Goal: Task Accomplishment & Management: Complete application form

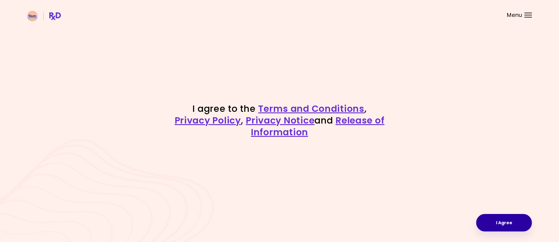
click at [516, 217] on button "I Agree" at bounding box center [504, 222] width 56 height 17
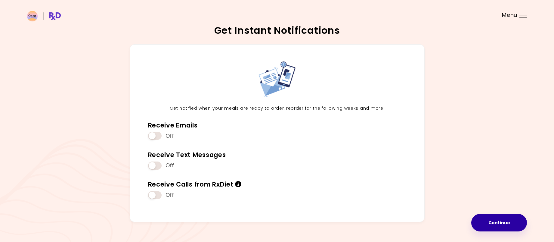
click at [507, 217] on button "Continue" at bounding box center [500, 222] width 56 height 17
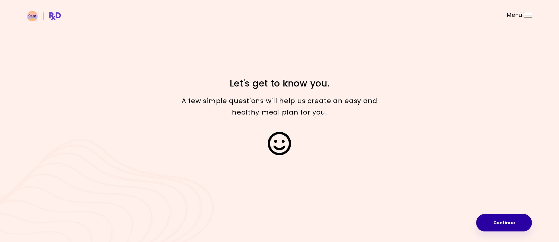
click at [509, 228] on button "Continue" at bounding box center [504, 222] width 56 height 17
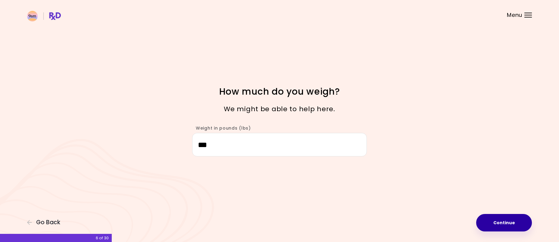
click at [498, 221] on button "Continue" at bounding box center [504, 222] width 56 height 17
select select "****"
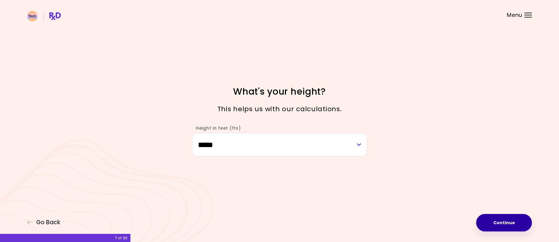
click at [499, 220] on button "Continue" at bounding box center [504, 222] width 56 height 17
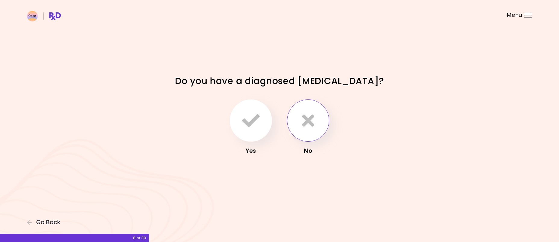
click at [311, 121] on icon "button" at bounding box center [308, 120] width 12 height 17
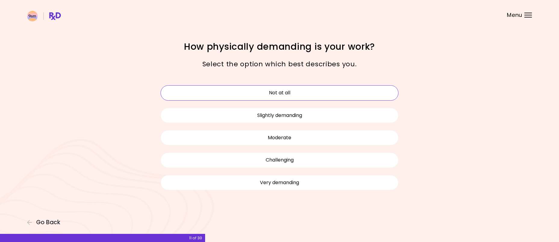
click at [304, 93] on button "Not at all" at bounding box center [280, 92] width 238 height 15
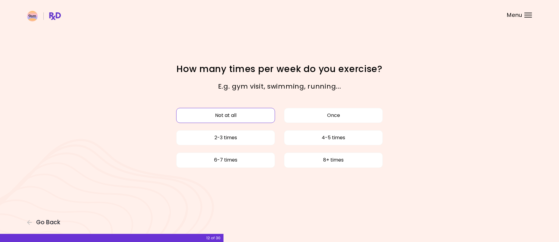
click at [228, 111] on button "Not at all" at bounding box center [225, 115] width 99 height 15
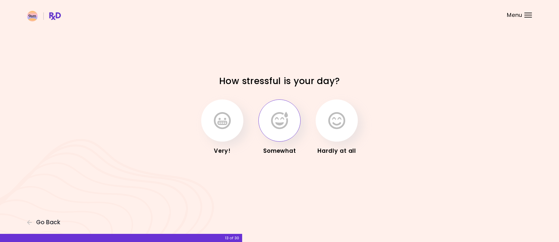
click at [273, 125] on icon "button" at bounding box center [279, 120] width 17 height 17
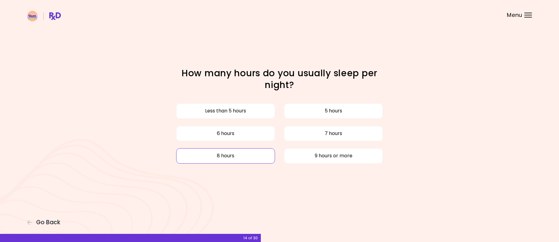
click at [254, 151] on button "8 hours" at bounding box center [225, 155] width 99 height 15
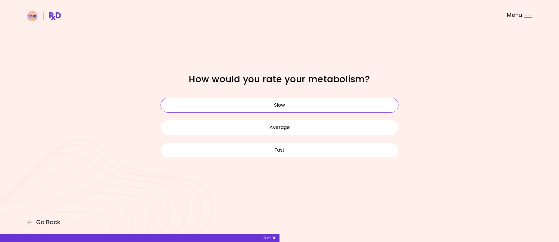
click at [259, 102] on button "Slow" at bounding box center [280, 105] width 238 height 15
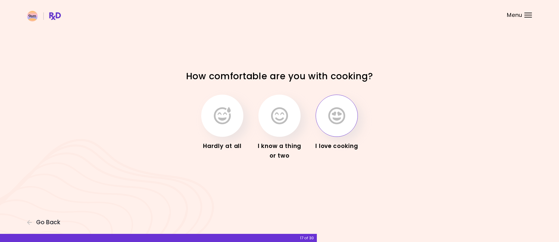
click at [336, 116] on icon "button" at bounding box center [336, 115] width 17 height 17
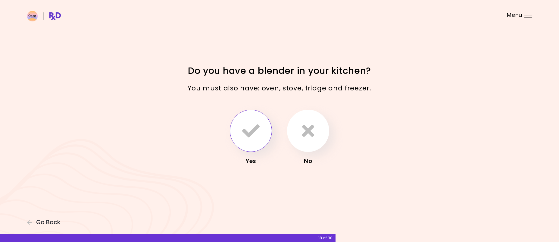
click at [259, 124] on icon "button" at bounding box center [250, 130] width 17 height 17
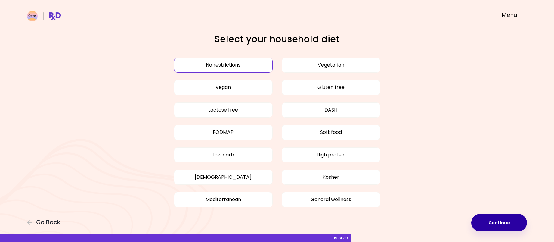
click at [510, 220] on button "Continue" at bounding box center [500, 222] width 56 height 17
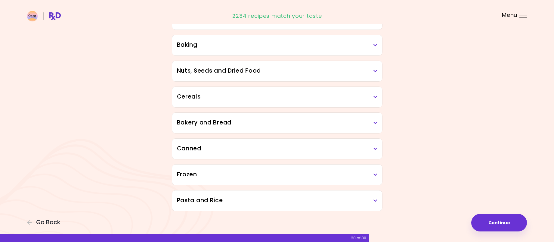
scroll to position [289, 0]
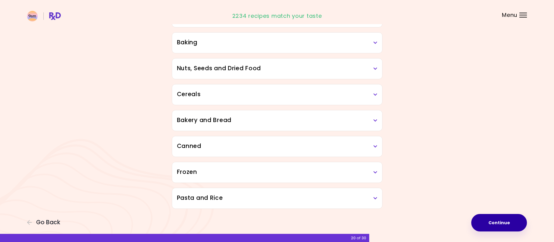
click at [507, 220] on button "Continue" at bounding box center [500, 222] width 56 height 17
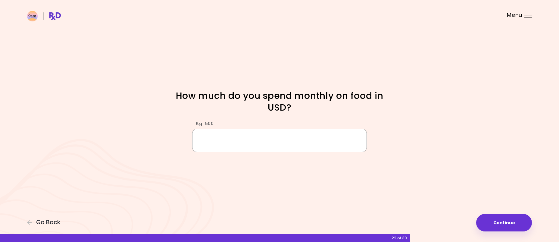
click at [293, 138] on input "E.g. 500" at bounding box center [279, 140] width 175 height 23
type input "***"
click at [504, 218] on button "Continue" at bounding box center [504, 222] width 56 height 17
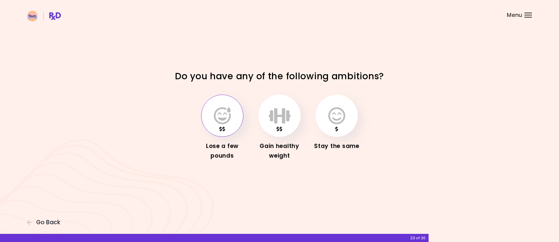
click at [231, 125] on button "button" at bounding box center [222, 116] width 42 height 42
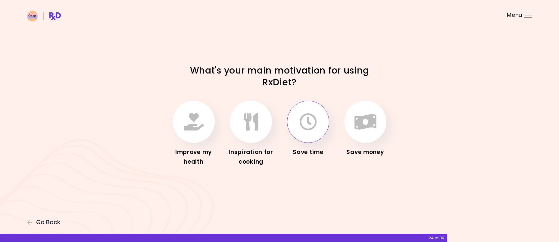
click at [319, 125] on button "button" at bounding box center [308, 122] width 42 height 42
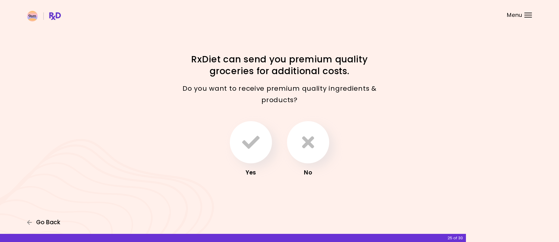
click at [43, 220] on span "Go Back" at bounding box center [48, 222] width 24 height 7
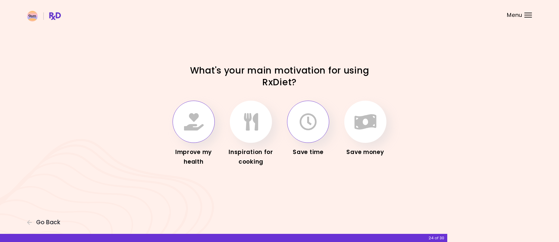
click at [197, 132] on button "button" at bounding box center [194, 122] width 42 height 42
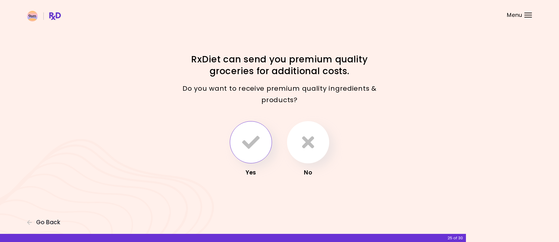
click at [254, 145] on icon "button" at bounding box center [250, 141] width 17 height 17
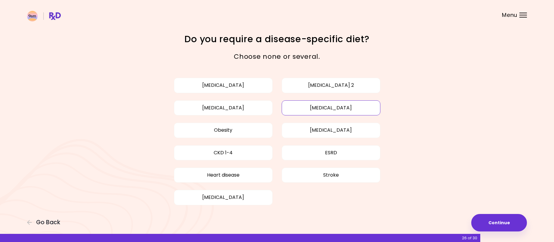
click at [315, 106] on button "[MEDICAL_DATA]" at bounding box center [331, 107] width 99 height 15
click at [507, 224] on button "Continue" at bounding box center [500, 222] width 56 height 17
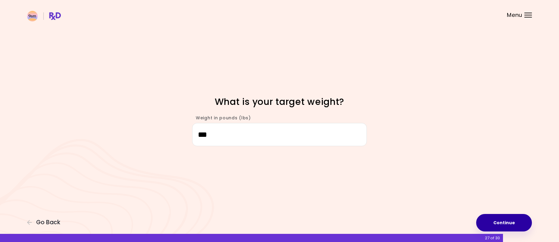
type input "***"
click at [510, 221] on button "Continue" at bounding box center [504, 222] width 56 height 17
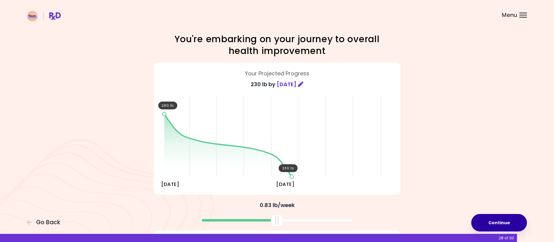
click at [510, 221] on button "Continue" at bounding box center [500, 222] width 56 height 17
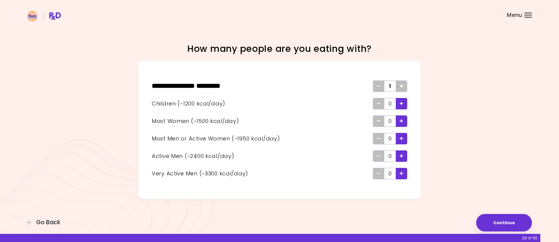
click at [400, 101] on span "Add - Child" at bounding box center [402, 104] width 4 height 10
click at [381, 103] on div "Remove - Child" at bounding box center [378, 103] width 11 height 11
click at [404, 175] on div "Add - Very Active Man" at bounding box center [401, 173] width 11 height 11
click at [506, 215] on button "Continue" at bounding box center [504, 222] width 56 height 17
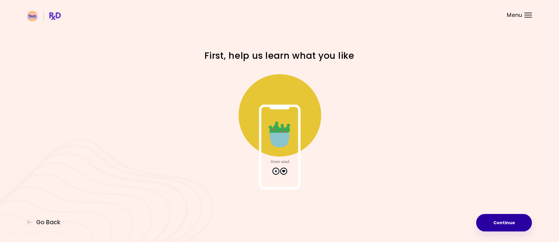
click at [507, 219] on button "Continue" at bounding box center [504, 222] width 56 height 17
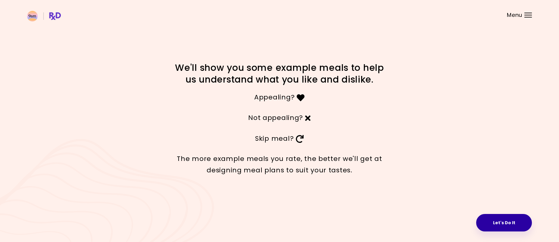
click at [498, 224] on button "Let's Do It" at bounding box center [504, 222] width 56 height 17
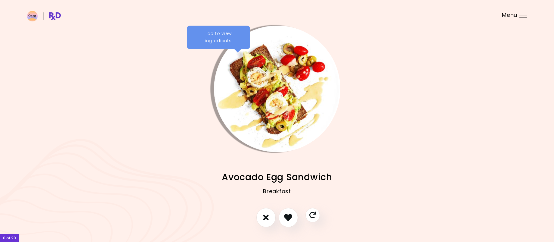
click at [230, 36] on div "Tap to view ingredients" at bounding box center [218, 37] width 63 height 23
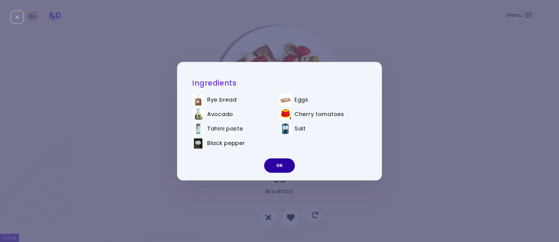
click at [274, 167] on button "OK" at bounding box center [279, 165] width 31 height 14
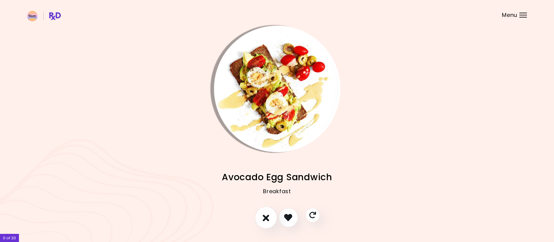
click at [265, 215] on icon "I don't like this recipe" at bounding box center [266, 217] width 7 height 9
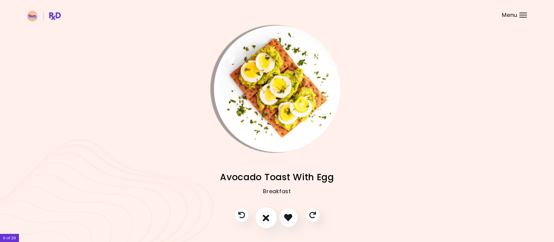
click at [264, 215] on icon "I don't like this recipe" at bounding box center [266, 217] width 7 height 9
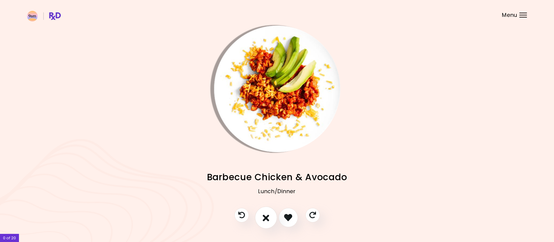
click at [264, 215] on icon "I don't like this recipe" at bounding box center [266, 217] width 7 height 9
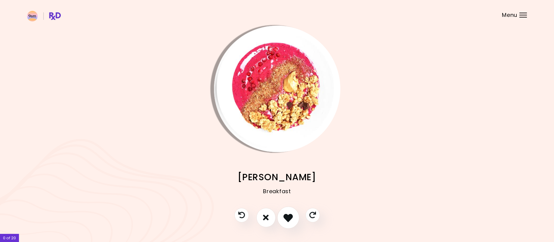
click at [292, 215] on icon "I like this recipe" at bounding box center [288, 217] width 9 height 9
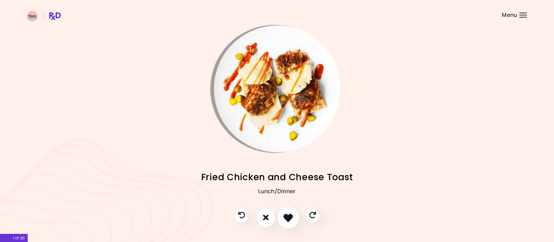
click at [286, 215] on icon "I like this recipe" at bounding box center [288, 217] width 9 height 9
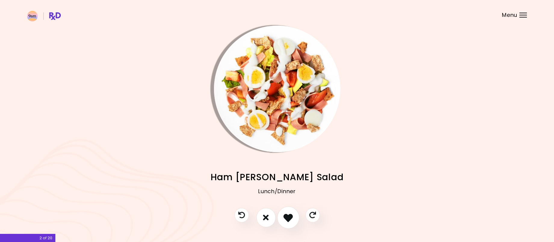
click at [286, 216] on icon "I like this recipe" at bounding box center [288, 217] width 9 height 9
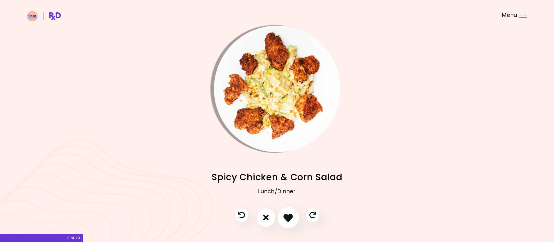
click at [286, 216] on icon "I like this recipe" at bounding box center [288, 217] width 9 height 9
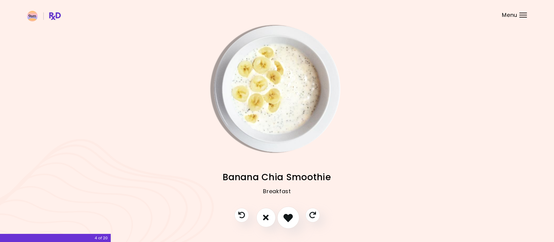
click at [286, 215] on icon "I like this recipe" at bounding box center [288, 217] width 9 height 9
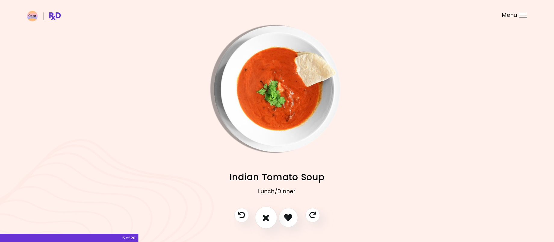
click at [267, 215] on icon "I don't like this recipe" at bounding box center [266, 217] width 7 height 9
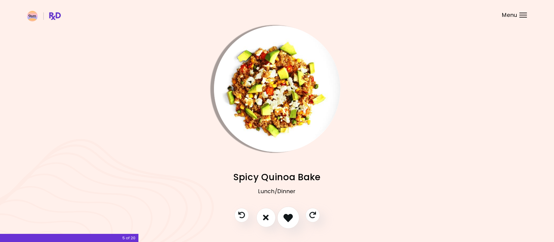
click at [288, 214] on icon "I like this recipe" at bounding box center [288, 217] width 9 height 9
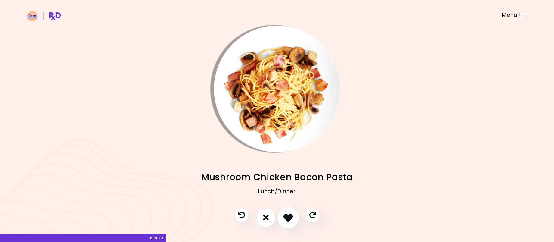
click at [284, 215] on icon "I like this recipe" at bounding box center [288, 217] width 9 height 9
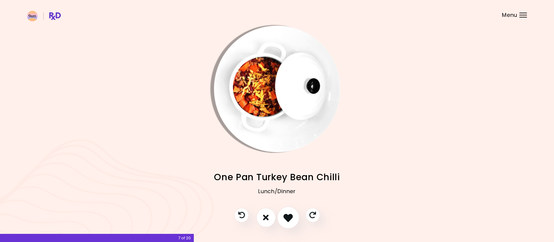
click at [286, 214] on icon "I like this recipe" at bounding box center [288, 217] width 9 height 9
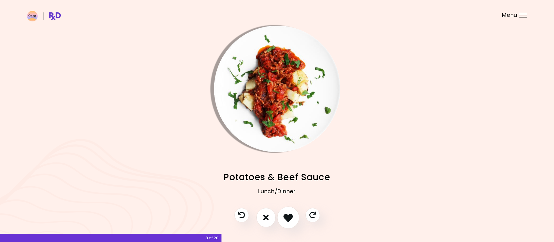
click at [286, 214] on icon "I like this recipe" at bounding box center [288, 217] width 9 height 9
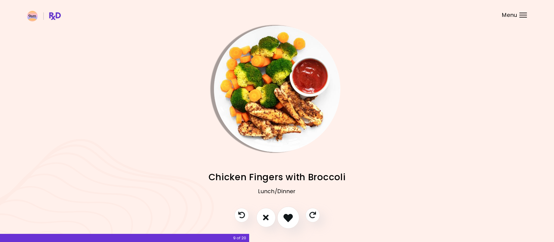
click at [286, 214] on icon "I like this recipe" at bounding box center [288, 217] width 9 height 9
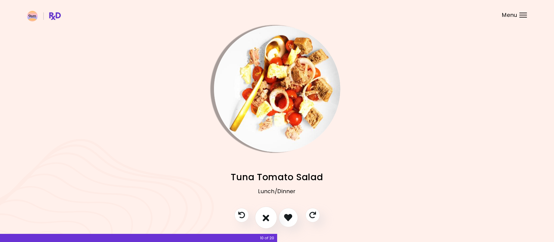
click at [266, 217] on icon "I don't like this recipe" at bounding box center [266, 217] width 7 height 9
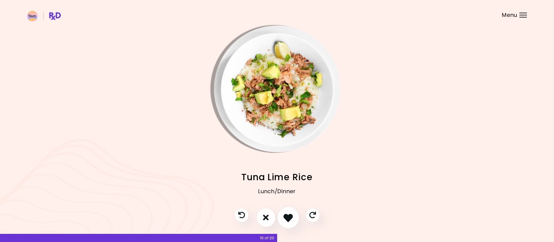
click at [292, 216] on icon "I like this recipe" at bounding box center [288, 217] width 9 height 9
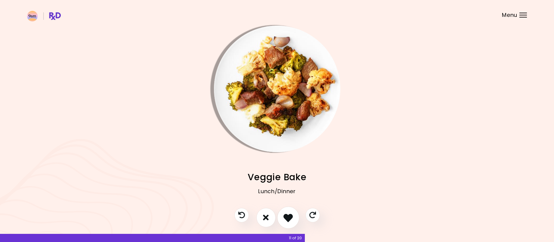
click at [292, 216] on icon "I like this recipe" at bounding box center [288, 217] width 9 height 9
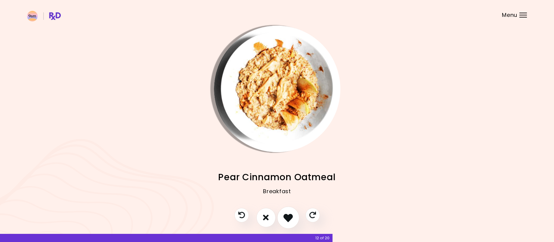
click at [292, 216] on icon "I like this recipe" at bounding box center [288, 217] width 9 height 9
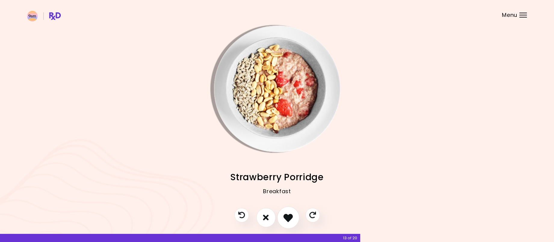
click at [292, 216] on icon "I like this recipe" at bounding box center [288, 217] width 9 height 9
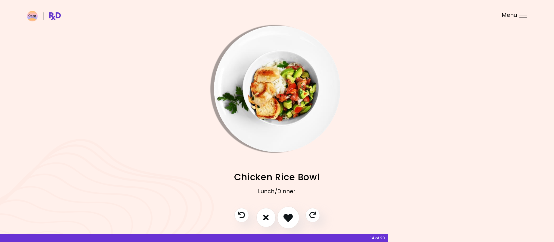
click at [292, 216] on icon "I like this recipe" at bounding box center [288, 217] width 9 height 9
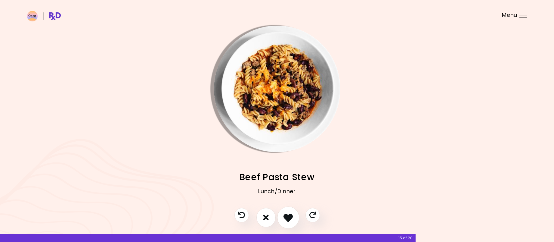
click at [292, 216] on icon "I like this recipe" at bounding box center [288, 217] width 9 height 9
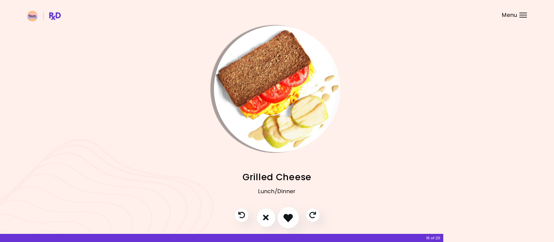
click at [292, 216] on icon "I like this recipe" at bounding box center [288, 217] width 9 height 9
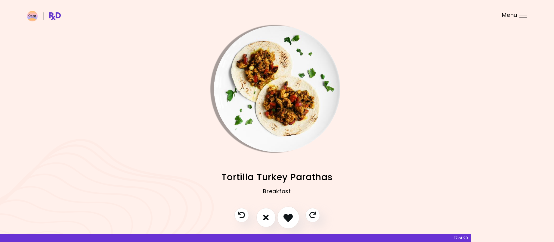
click at [292, 216] on icon "I like this recipe" at bounding box center [288, 217] width 9 height 9
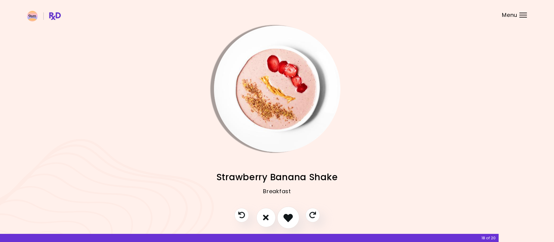
click at [292, 216] on icon "I like this recipe" at bounding box center [288, 217] width 9 height 9
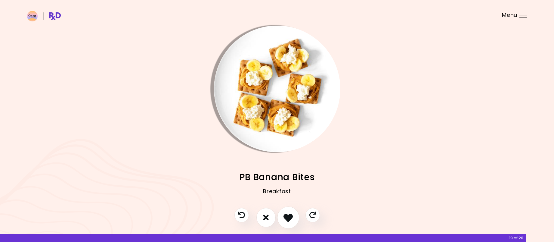
click at [292, 216] on icon "I like this recipe" at bounding box center [288, 217] width 9 height 9
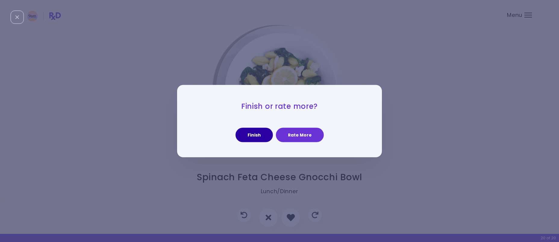
click at [261, 139] on button "Finish" at bounding box center [254, 135] width 37 height 14
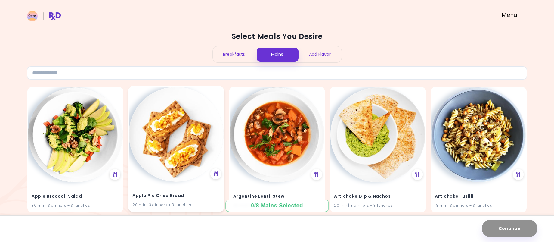
click at [168, 147] on img at bounding box center [176, 134] width 95 height 95
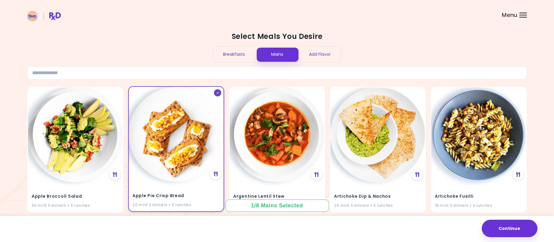
click at [173, 202] on div "20 min | 3 dinners + 3 lunches" at bounding box center [177, 204] width 88 height 6
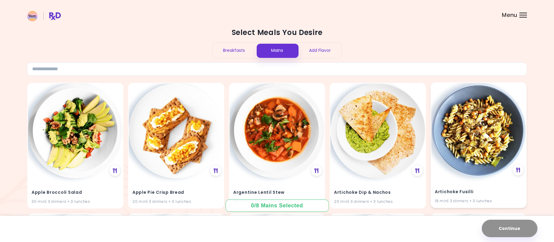
scroll to position [90, 0]
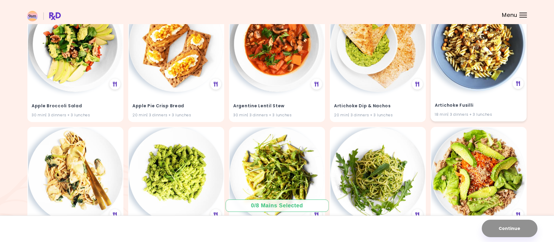
click at [506, 94] on div "Artichoke Fusilli 18 min | 3 dinners + 3 lunches" at bounding box center [479, 106] width 95 height 30
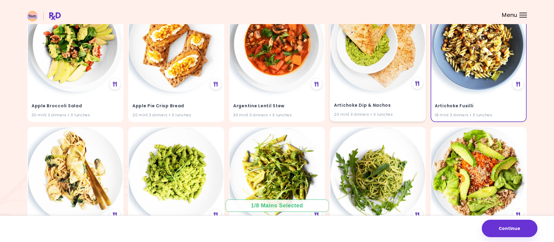
click at [377, 99] on div "Artichoke Dip & Nachos 20 min | 3 dinners + 3 lunches" at bounding box center [378, 106] width 95 height 30
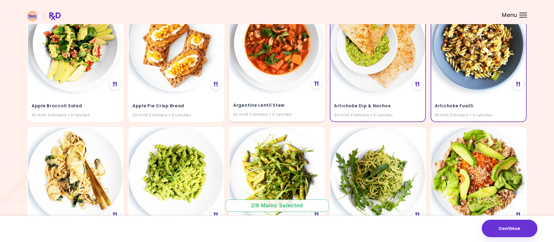
click at [288, 107] on h4 "Argentine Lentil Stew" at bounding box center [277, 106] width 88 height 10
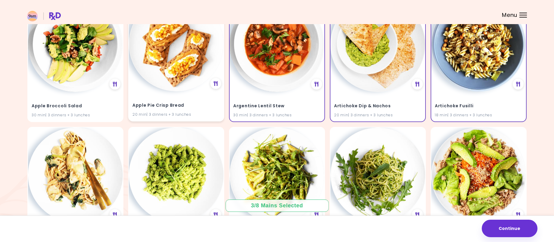
click at [201, 100] on div "Apple Pie Crisp Bread 20 min | 3 dinners + 3 lunches" at bounding box center [176, 106] width 95 height 30
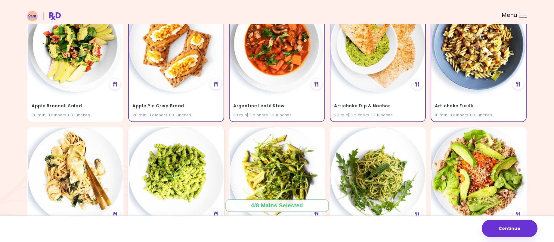
click at [171, 157] on img at bounding box center [176, 174] width 95 height 95
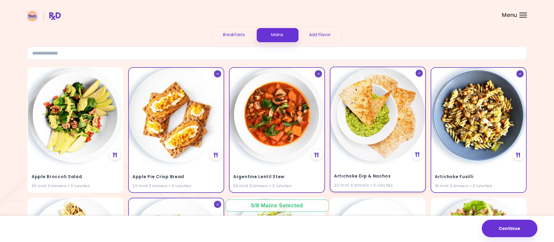
scroll to position [30, 0]
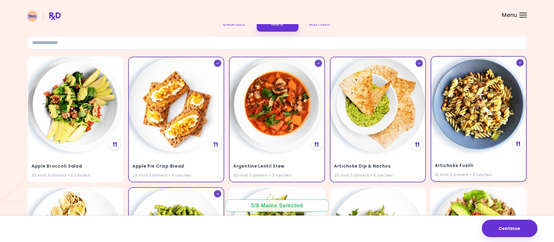
click at [457, 144] on img at bounding box center [479, 104] width 95 height 95
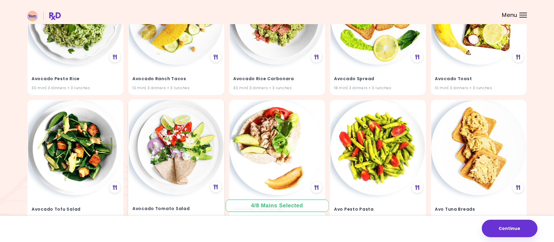
scroll to position [838, 0]
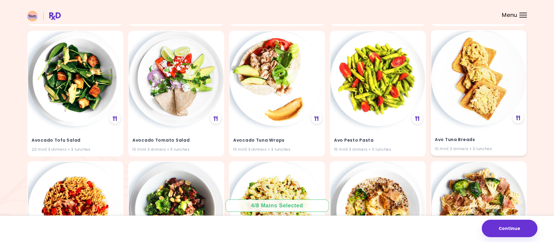
click at [474, 133] on div "Avo Tuna Breads 10 min | 3 dinners + 3 lunches" at bounding box center [479, 141] width 95 height 30
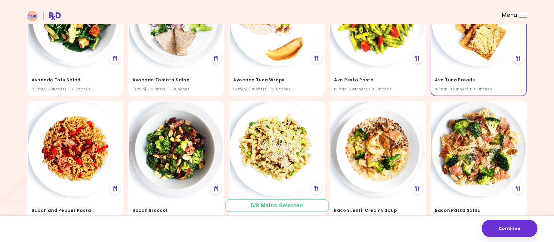
scroll to position [929, 0]
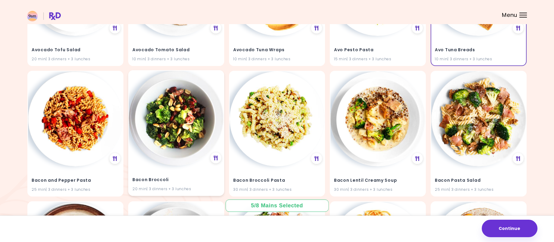
click at [194, 151] on img at bounding box center [176, 118] width 95 height 95
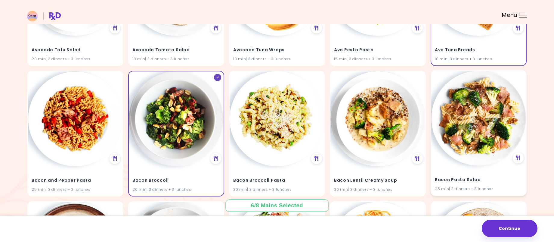
click at [486, 146] on img at bounding box center [479, 118] width 95 height 95
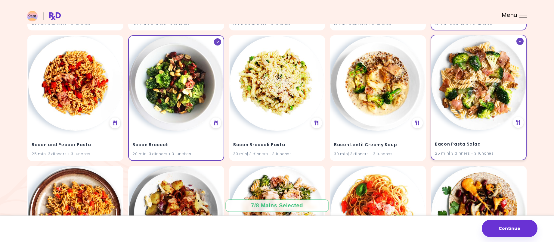
scroll to position [1049, 0]
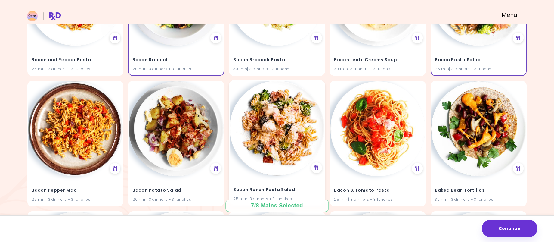
click at [293, 162] on img at bounding box center [277, 128] width 95 height 95
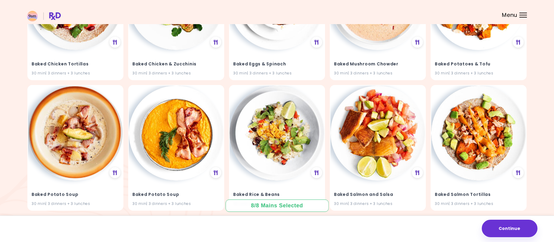
scroll to position [1441, 0]
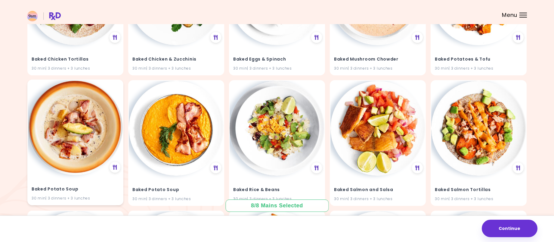
click at [90, 152] on img at bounding box center [75, 127] width 95 height 95
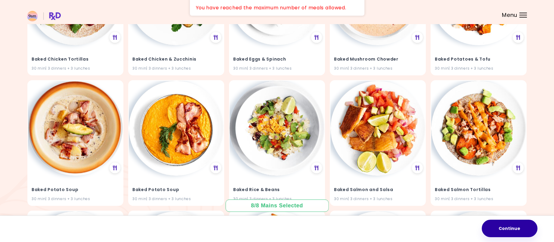
click at [504, 227] on button "Continue" at bounding box center [510, 228] width 56 height 17
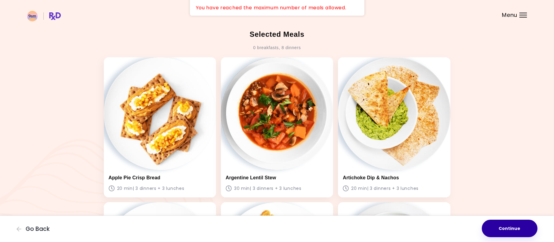
click at [522, 229] on button "Continue" at bounding box center [510, 228] width 56 height 17
